Goal: Task Accomplishment & Management: Manage account settings

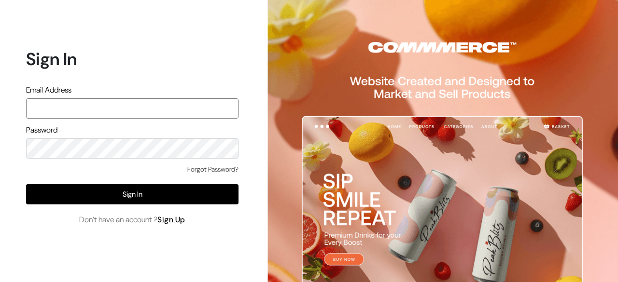
paste input "[PERSON_NAME][EMAIL_ADDRESS][DOMAIN_NAME]"
type input "[PERSON_NAME][EMAIL_ADDRESS][DOMAIN_NAME]"
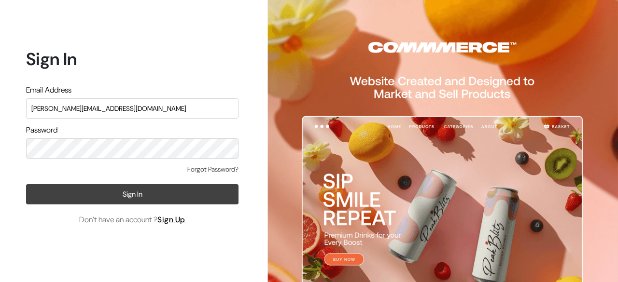
click at [126, 189] on button "Sign In" at bounding box center [132, 194] width 212 height 20
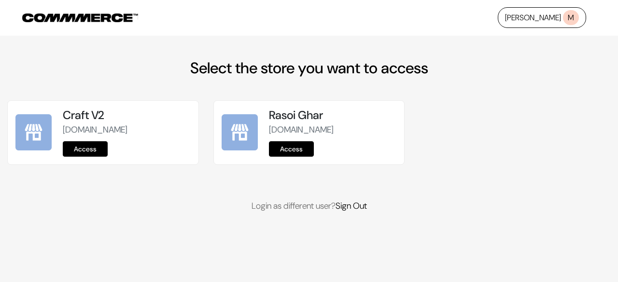
click at [102, 155] on link "Access" at bounding box center [85, 148] width 45 height 15
